Goal: Task Accomplishment & Management: Manage account settings

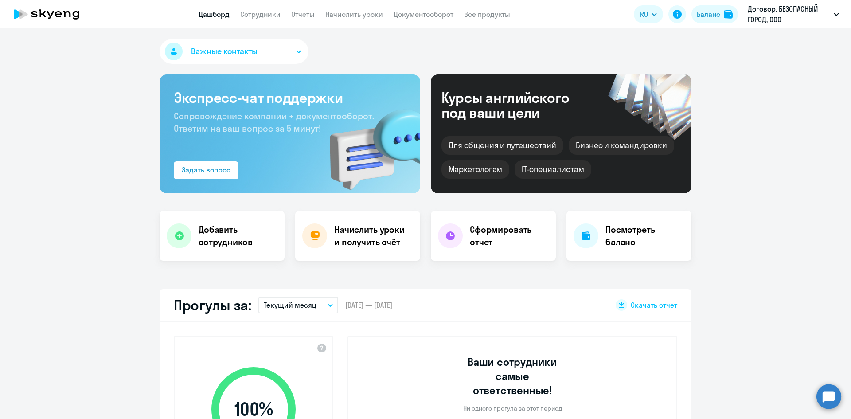
select select "30"
click at [722, 14] on button "Баланс" at bounding box center [714, 14] width 47 height 18
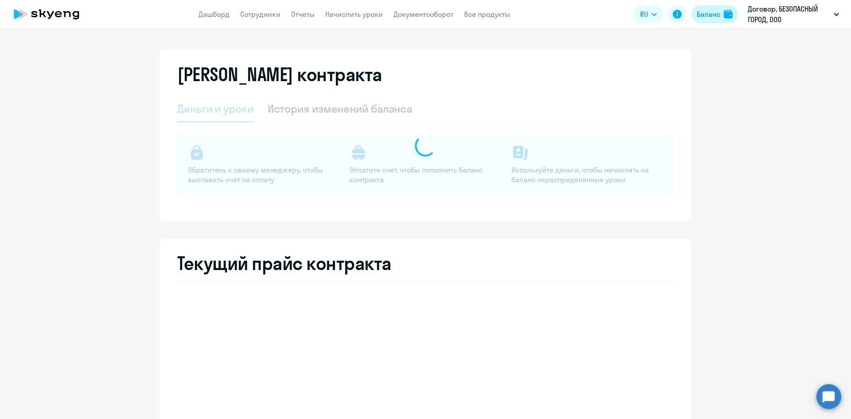
select select "english_adult_not_native_speaker"
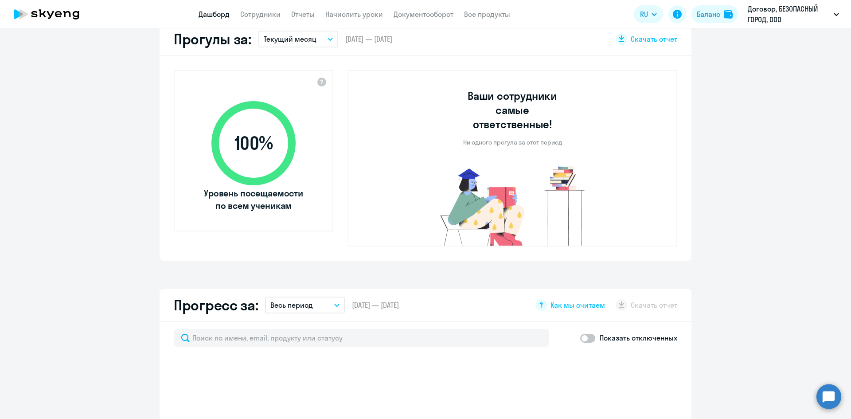
scroll to position [310, 0]
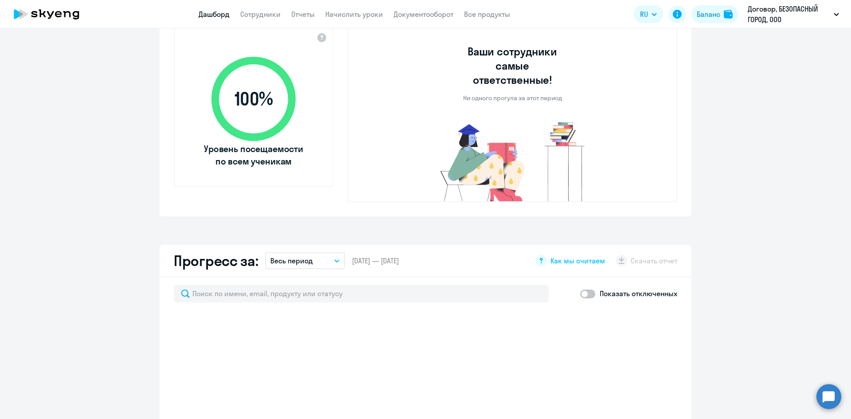
select select "30"
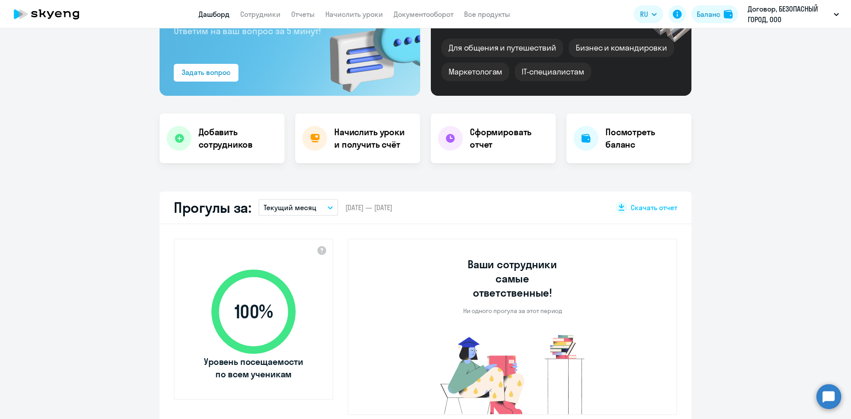
scroll to position [53, 0]
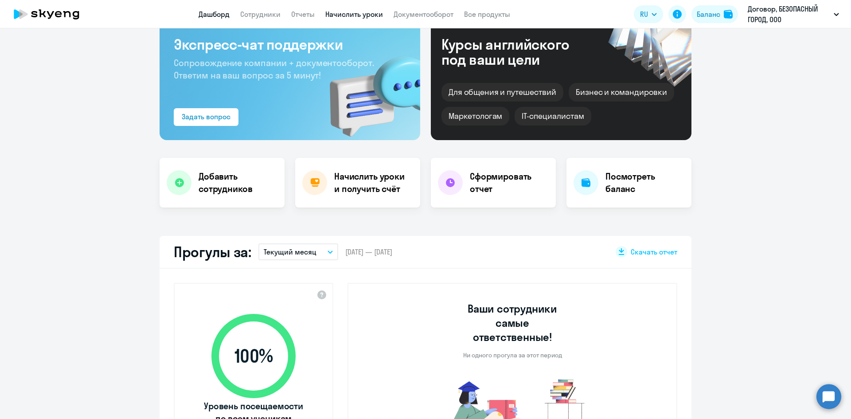
click at [366, 14] on link "Начислить уроки" at bounding box center [354, 14] width 58 height 9
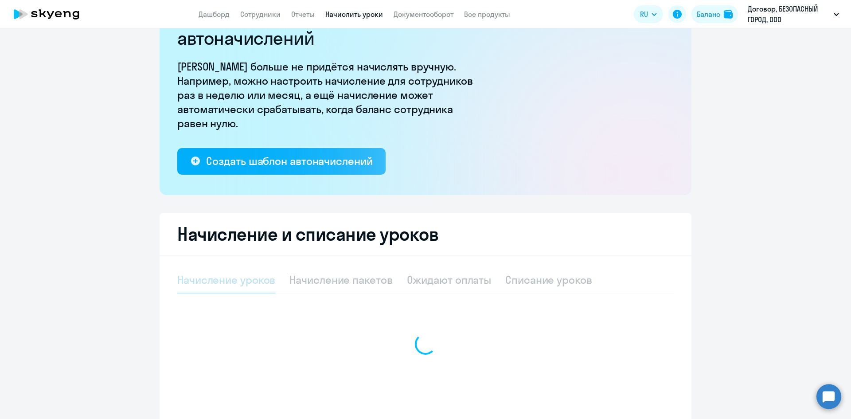
scroll to position [26, 0]
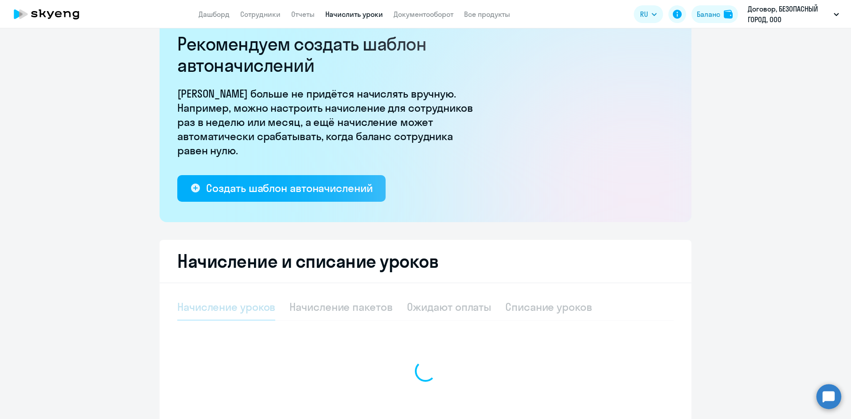
select select "10"
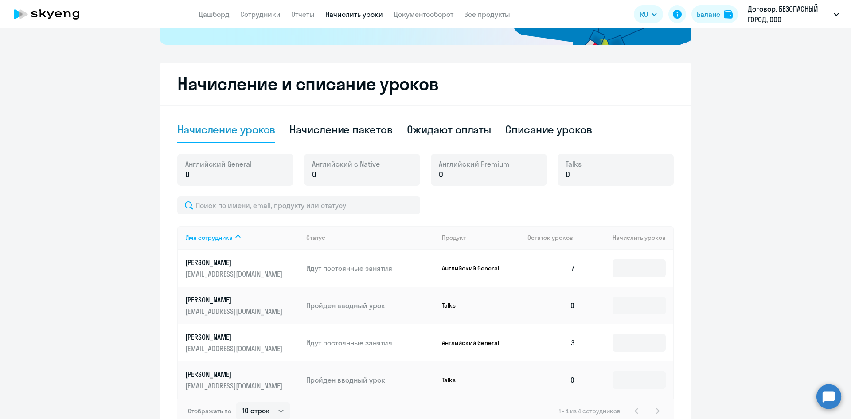
scroll to position [258, 0]
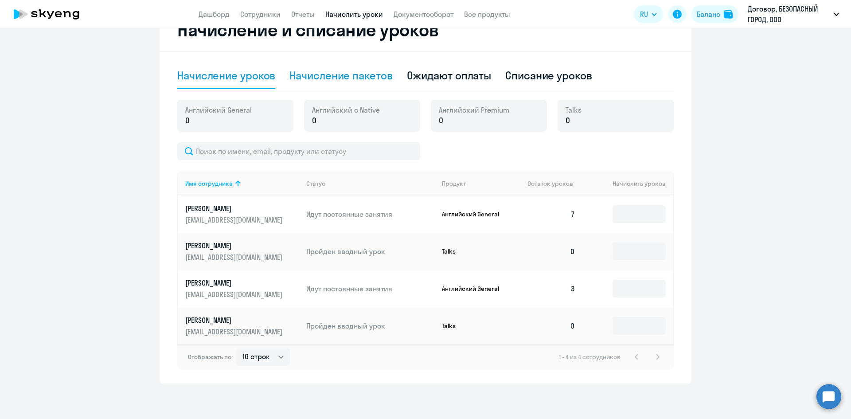
click at [352, 74] on div "Начисление пакетов" at bounding box center [340, 75] width 103 height 14
select select "10"
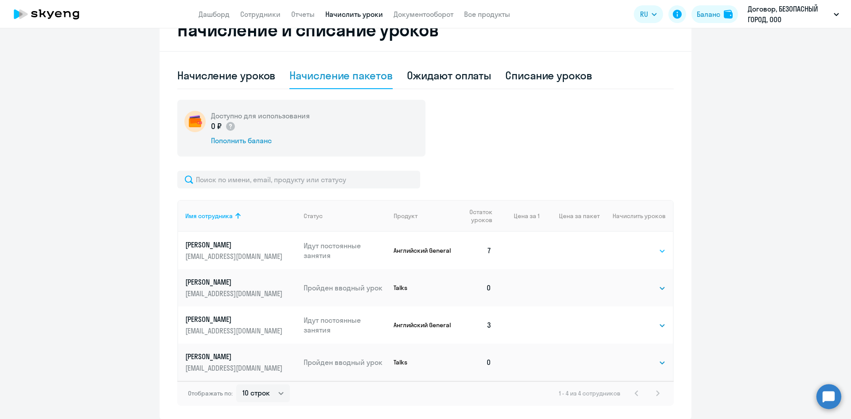
click at [645, 249] on select "Выбрать 4 8 16 32 64 96 128" at bounding box center [647, 251] width 36 height 11
select select "32"
click at [629, 246] on select "Выбрать 4 8 16 32 64 96 128" at bounding box center [647, 251] width 36 height 11
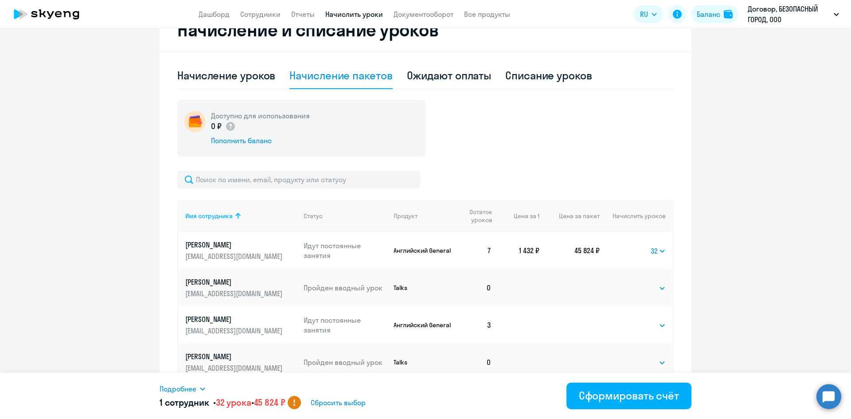
scroll to position [294, 0]
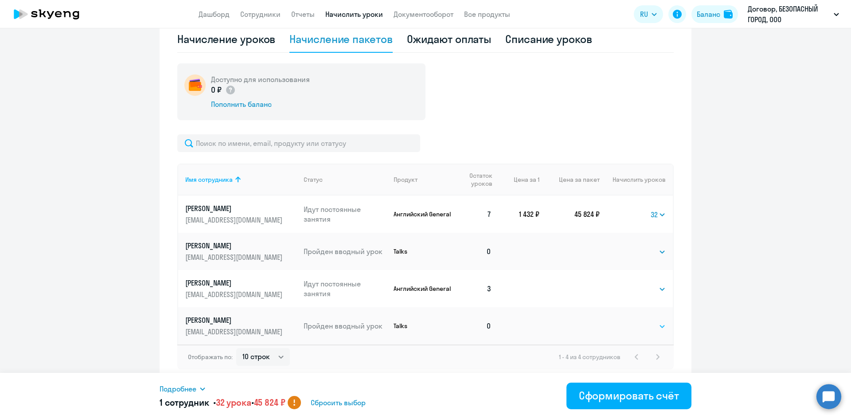
click at [650, 324] on select "Выбрать 1 6 12 20 40" at bounding box center [647, 326] width 36 height 11
click at [702, 314] on ng-component "Рекомендуем создать шаблон автоначислений Уроки больше не придётся начислять вр…" at bounding box center [425, 66] width 851 height 636
click at [648, 286] on select "Выбрать 4 8 16 32 64 96 128" at bounding box center [647, 289] width 36 height 11
select select "32"
click at [629, 284] on select "Выбрать 4 8 16 32 64 96 128" at bounding box center [647, 289] width 36 height 11
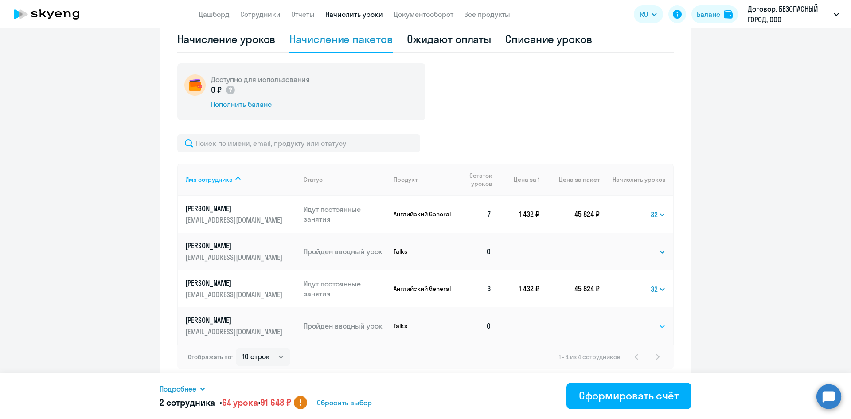
click at [647, 328] on select "Выбрать 1 6 12 20 40" at bounding box center [647, 326] width 36 height 11
select select "6"
click at [629, 321] on select "Выбрать 1 6 12 20 40" at bounding box center [647, 326] width 36 height 11
click at [638, 391] on div "Сформировать счёт" at bounding box center [629, 395] width 100 height 14
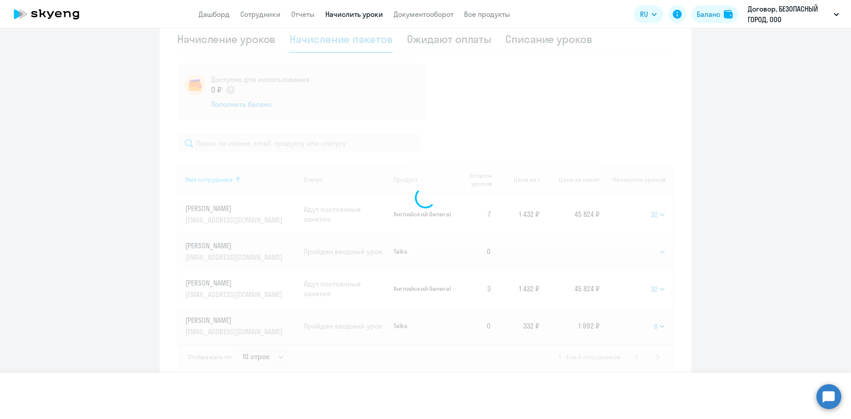
select select
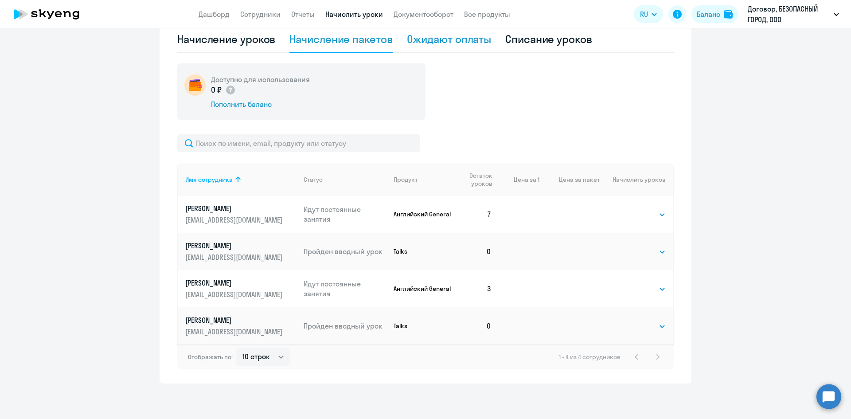
click at [455, 45] on div "Ожидают оплаты" at bounding box center [449, 39] width 85 height 14
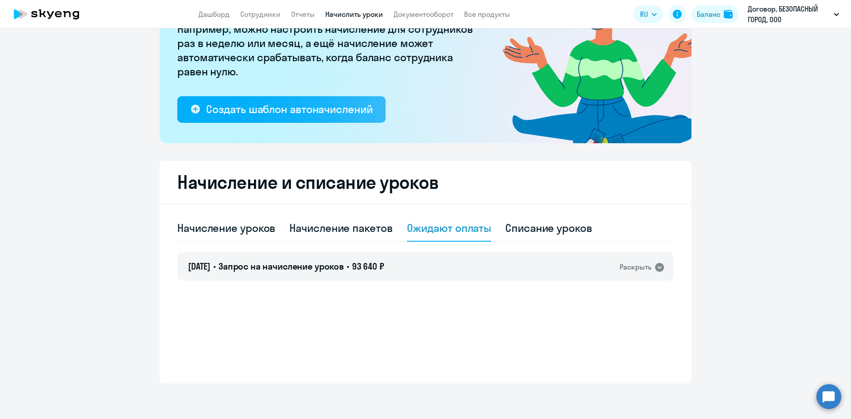
click at [470, 233] on div "Ожидают оплаты" at bounding box center [449, 228] width 85 height 14
click at [442, 11] on link "Документооборот" at bounding box center [424, 14] width 60 height 9
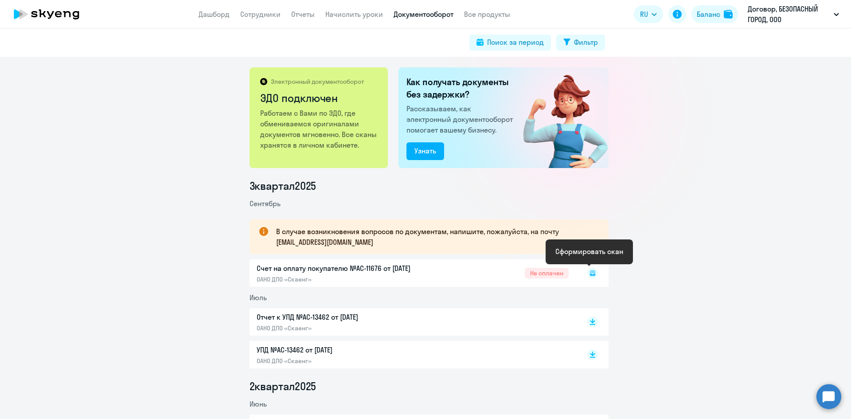
click at [590, 272] on rect at bounding box center [592, 273] width 11 height 11
click at [591, 273] on rect at bounding box center [592, 273] width 11 height 11
